Goal: Information Seeking & Learning: Learn about a topic

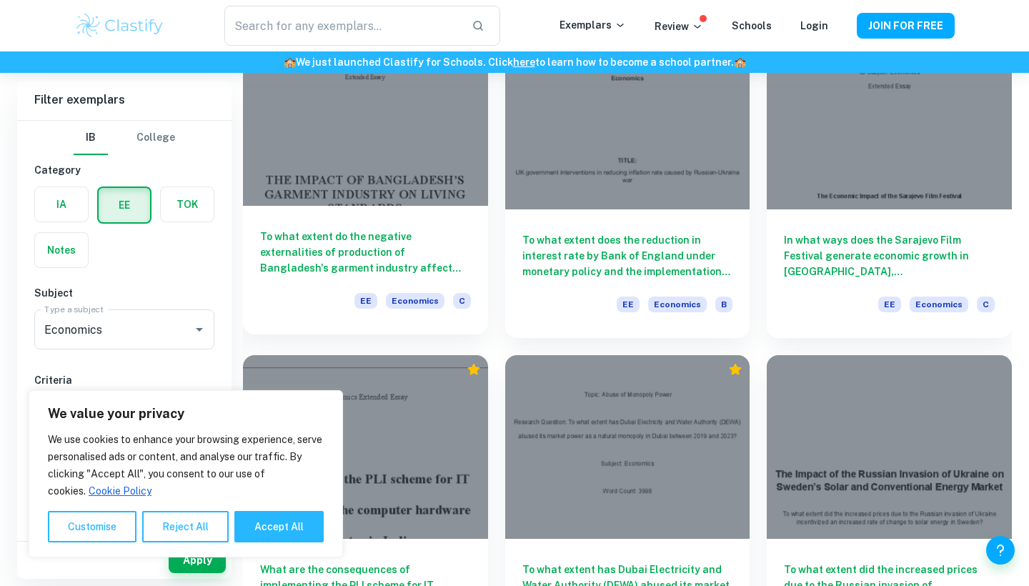
scroll to position [1506, 0]
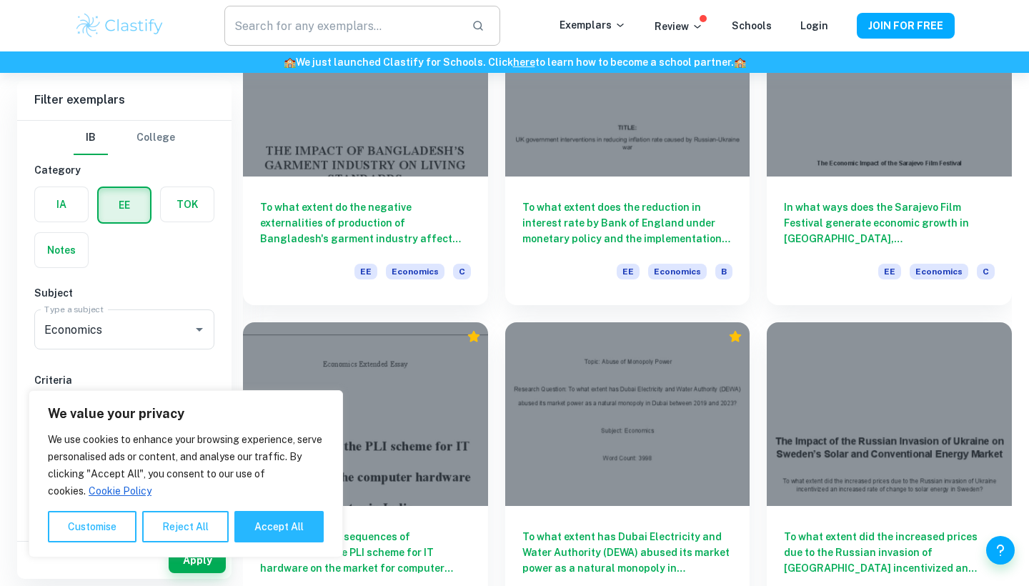
click at [310, 23] on input "text" at bounding box center [342, 26] width 236 height 40
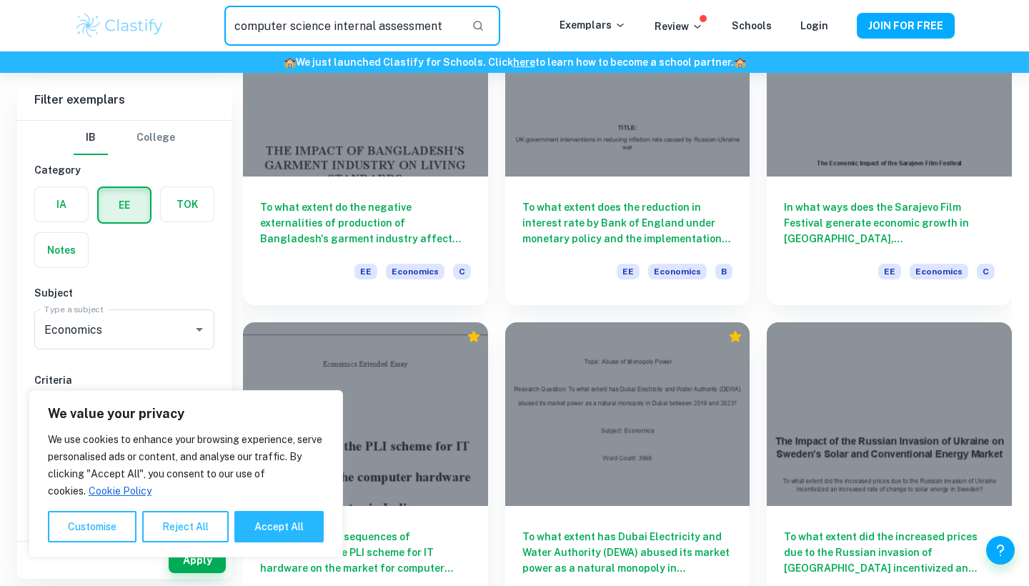
type input "computer science internal assessment"
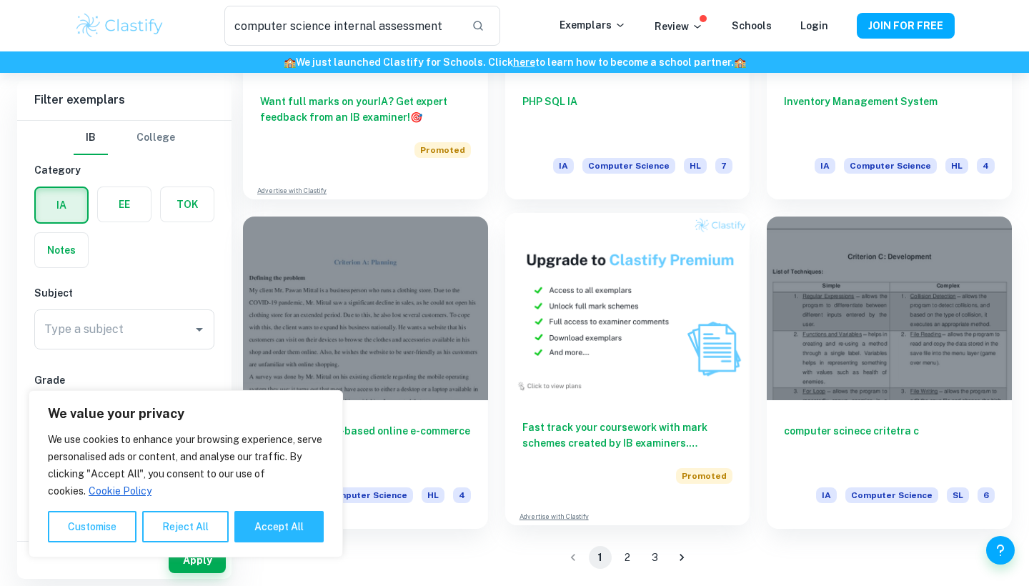
scroll to position [2245, 0]
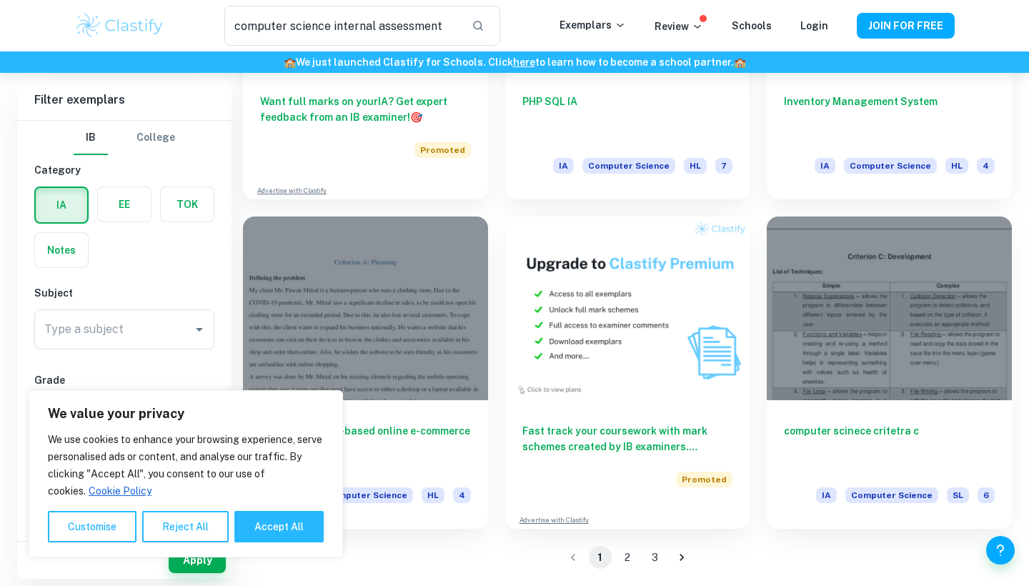
click at [623, 552] on button "2" at bounding box center [627, 557] width 23 height 23
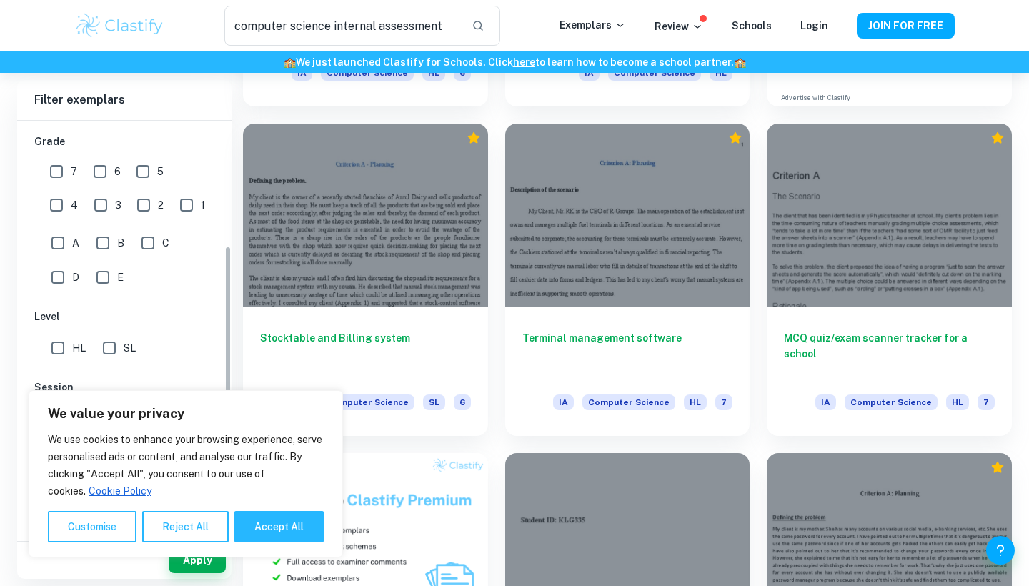
scroll to position [229, 0]
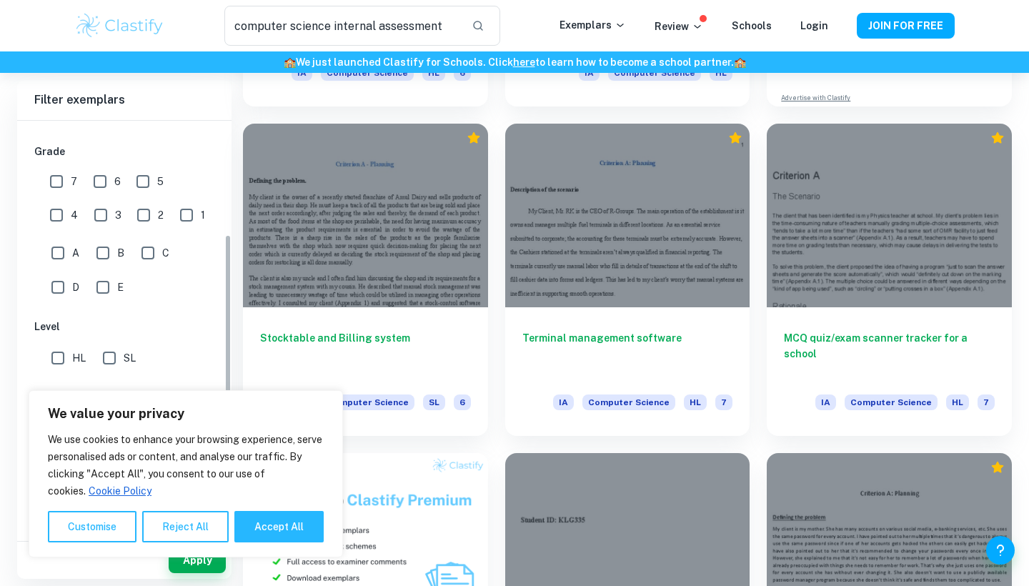
click at [61, 177] on input "7" at bounding box center [56, 181] width 29 height 29
checkbox input "true"
click at [276, 534] on button "Accept All" at bounding box center [278, 526] width 89 height 31
checkbox input "true"
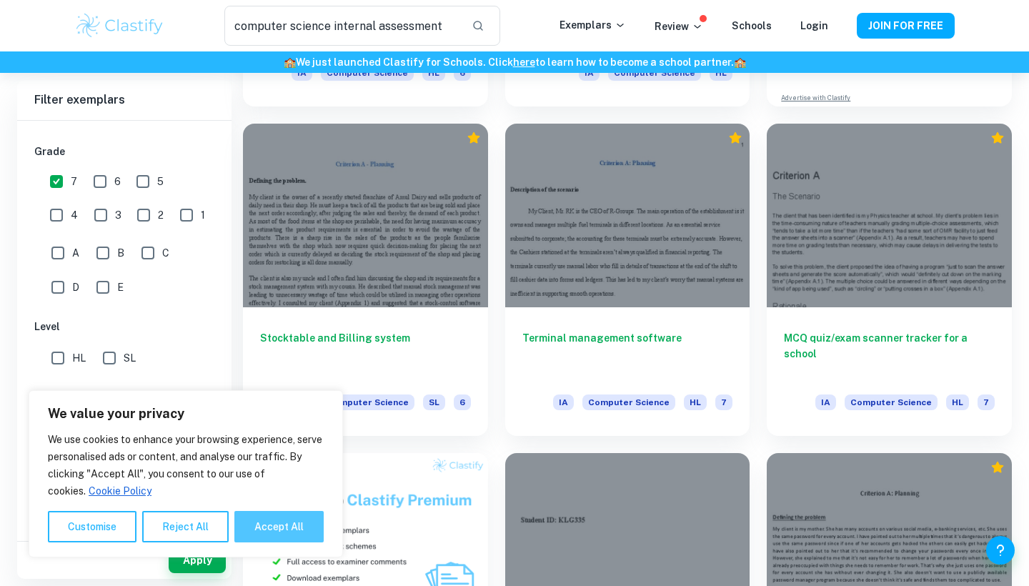
checkbox input "true"
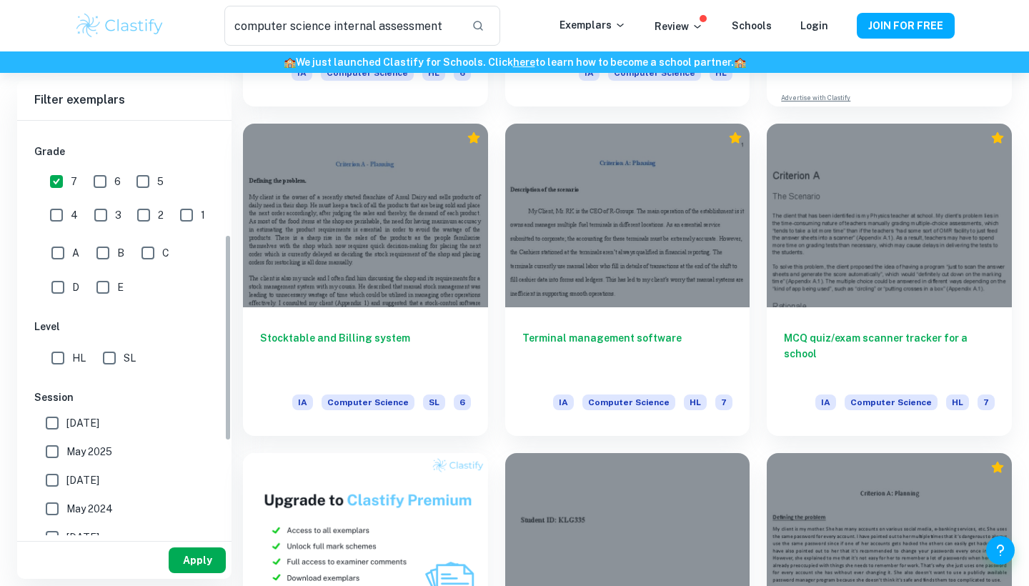
click at [201, 562] on button "Apply" at bounding box center [197, 560] width 57 height 26
